Goal: Task Accomplishment & Management: Complete application form

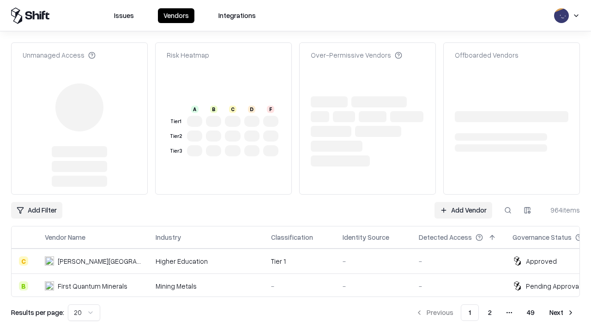
click at [463, 202] on link "Add Vendor" at bounding box center [463, 210] width 58 height 17
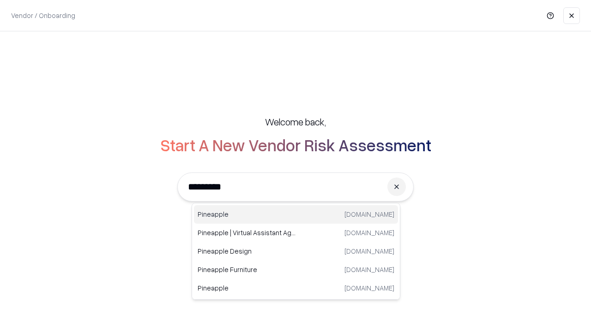
click at [296, 215] on div "Pineapple [DOMAIN_NAME]" at bounding box center [296, 214] width 204 height 18
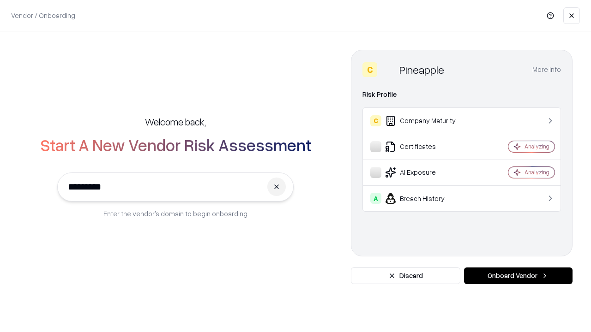
type input "*********"
click at [518, 276] on button "Onboard Vendor" at bounding box center [518, 276] width 108 height 17
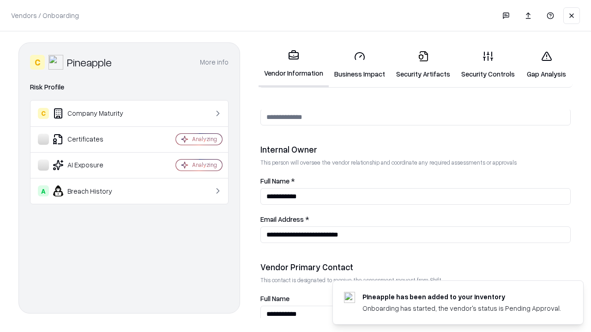
scroll to position [478, 0]
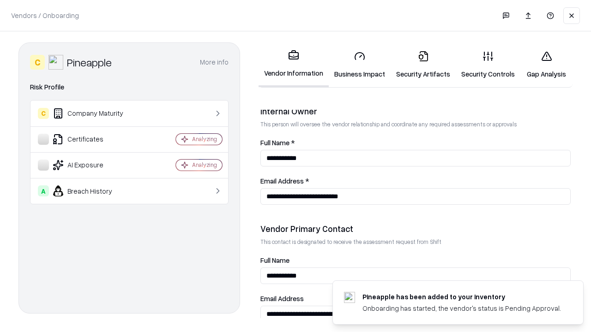
click at [423, 65] on link "Security Artifacts" at bounding box center [422, 64] width 65 height 43
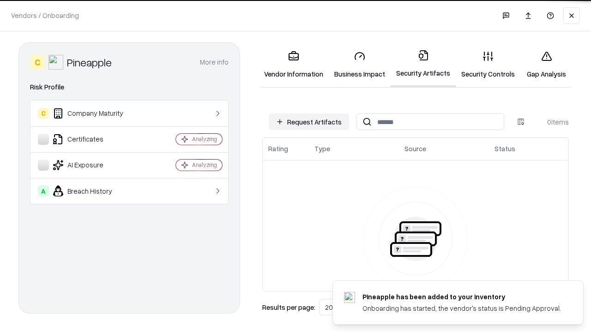
click at [309, 122] on button "Request Artifacts" at bounding box center [309, 122] width 80 height 17
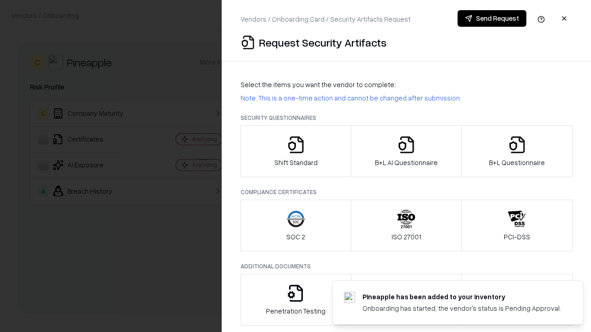
click at [516, 151] on icon "button" at bounding box center [517, 145] width 18 height 18
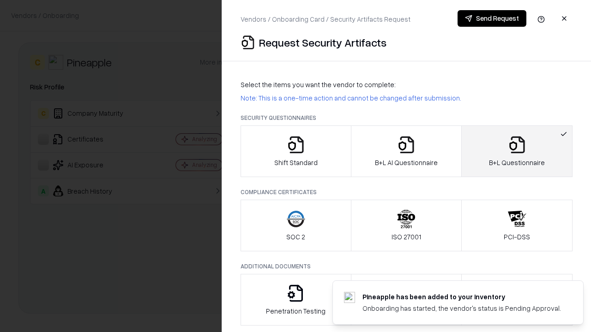
click at [406, 151] on icon "button" at bounding box center [406, 145] width 18 height 18
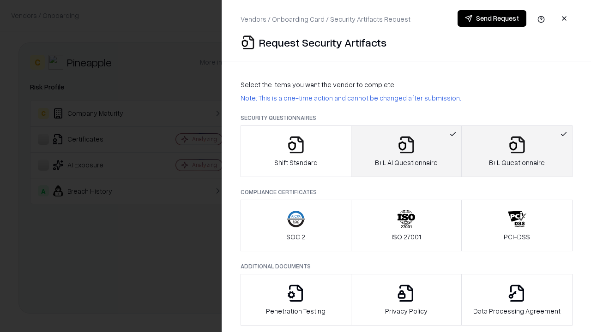
click at [491, 18] on button "Send Request" at bounding box center [491, 18] width 69 height 17
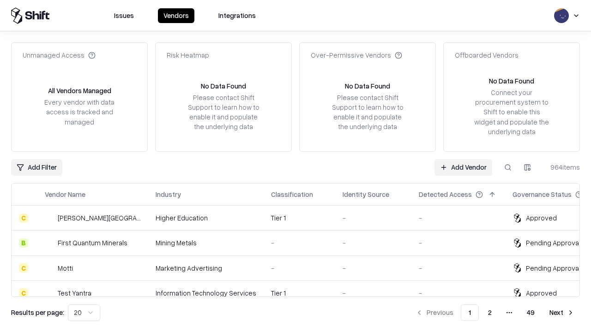
click at [508, 167] on button at bounding box center [507, 167] width 17 height 17
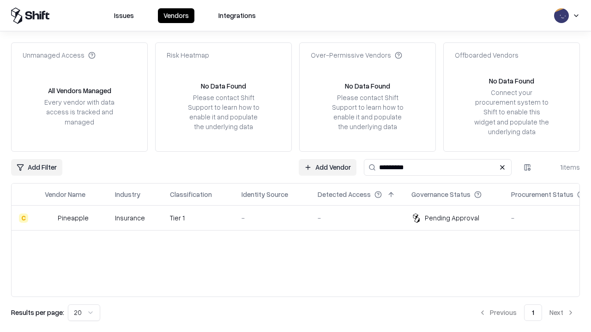
type input "*********"
click at [301, 218] on div "-" at bounding box center [271, 218] width 61 height 10
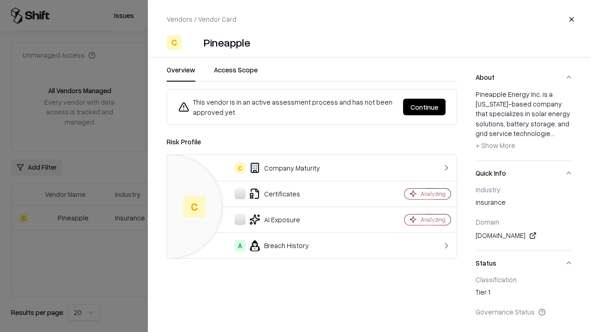
click at [424, 107] on button "Continue" at bounding box center [424, 107] width 42 height 17
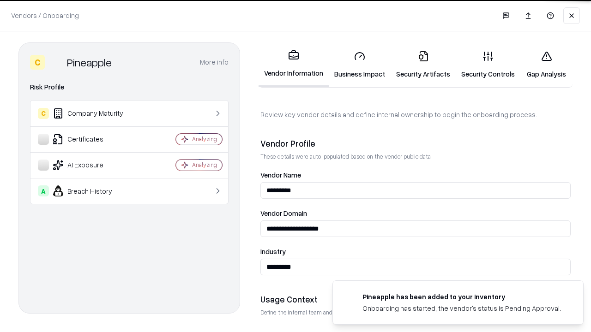
click at [423, 65] on link "Security Artifacts" at bounding box center [422, 64] width 65 height 43
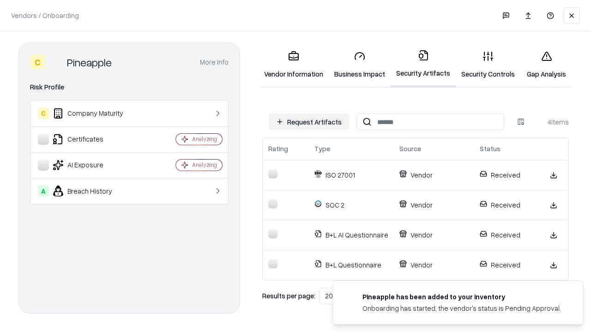
click at [546, 65] on link "Gap Analysis" at bounding box center [546, 64] width 52 height 43
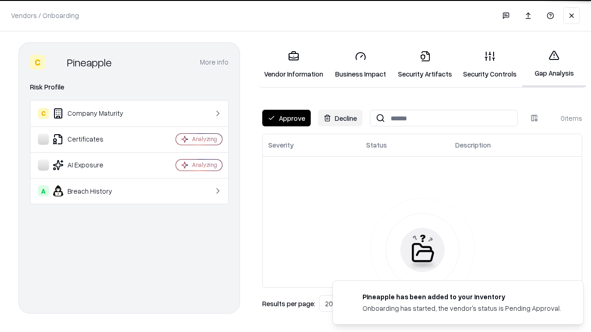
click at [286, 118] on button "Approve" at bounding box center [286, 118] width 48 height 17
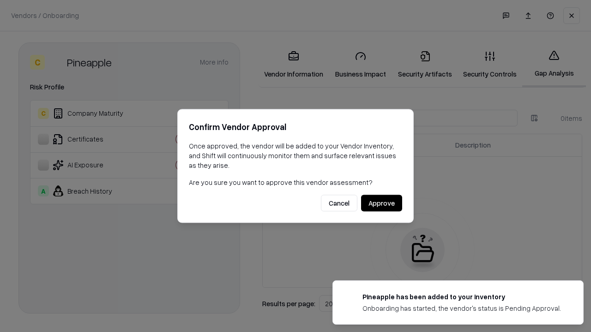
click at [381, 203] on button "Approve" at bounding box center [381, 203] width 41 height 17
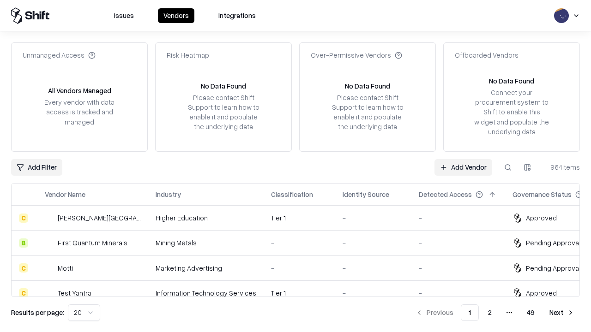
type input "*********"
click at [463, 167] on link "Add Vendor" at bounding box center [463, 167] width 58 height 17
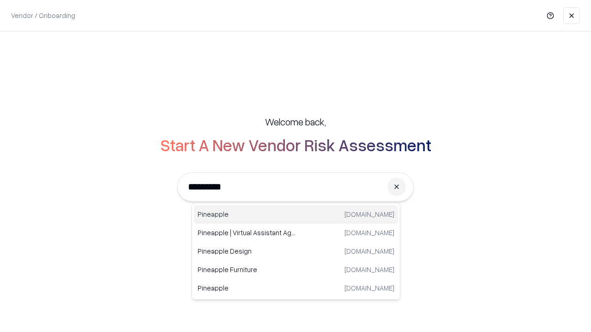
click at [296, 215] on div "Pineapple pineappleenergy.com" at bounding box center [296, 214] width 204 height 18
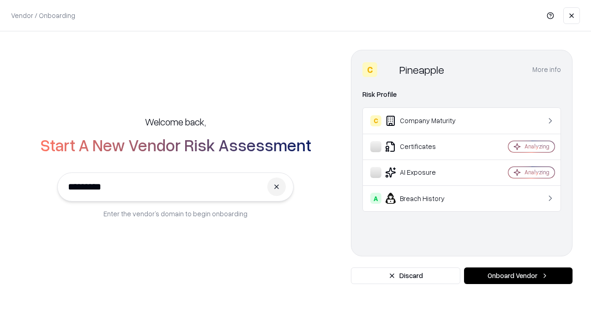
type input "*********"
click at [518, 276] on button "Onboard Vendor" at bounding box center [518, 276] width 108 height 17
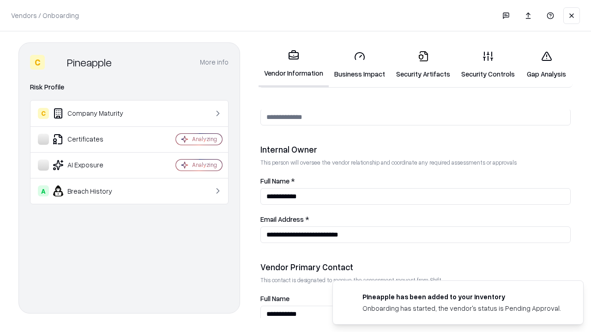
scroll to position [478, 0]
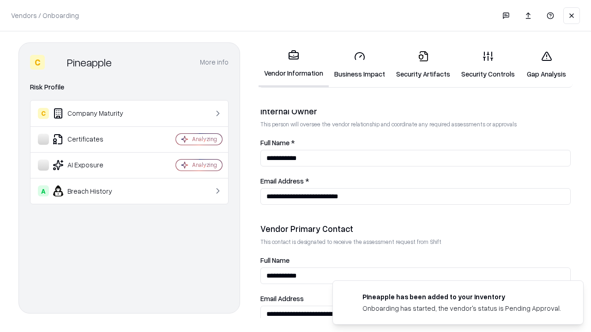
click at [546, 65] on link "Gap Analysis" at bounding box center [546, 64] width 52 height 43
